Goal: Task Accomplishment & Management: Manage account settings

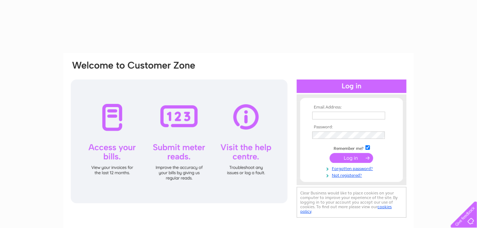
type input "woodyardrecoveryltd@gmail.com"
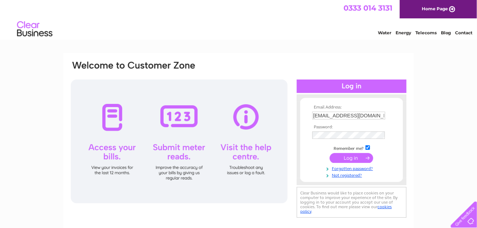
drag, startPoint x: 0, startPoint y: 0, endPoint x: 355, endPoint y: 159, distance: 388.6
click at [355, 159] on input "submit" at bounding box center [352, 158] width 44 height 10
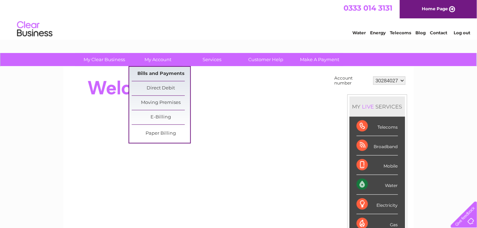
click at [167, 74] on link "Bills and Payments" at bounding box center [161, 74] width 58 height 14
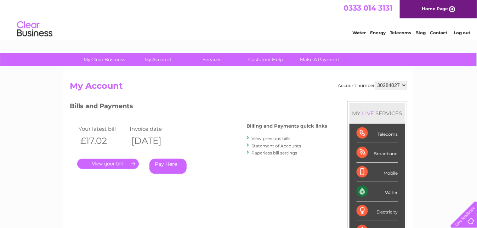
click at [126, 163] on link "." at bounding box center [108, 164] width 62 height 10
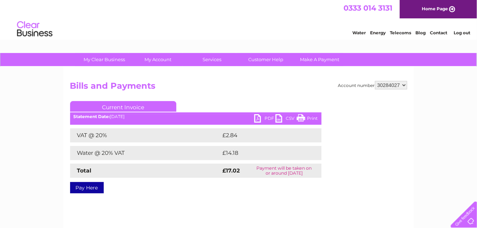
click at [260, 119] on link "PDF" at bounding box center [264, 119] width 21 height 10
